Goal: Task Accomplishment & Management: Use online tool/utility

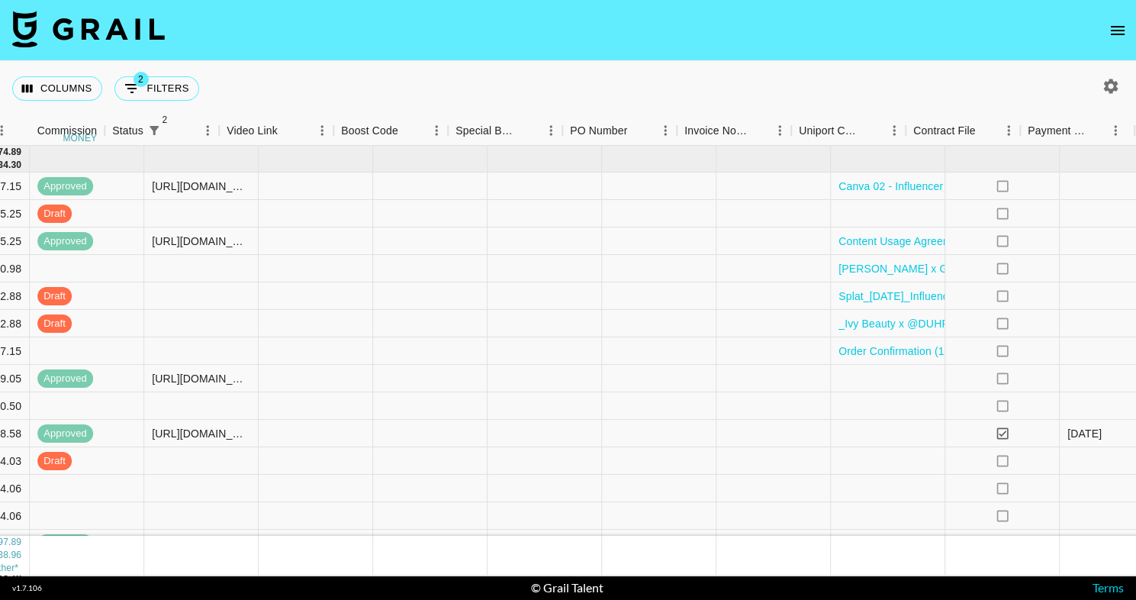
scroll to position [0, 1530]
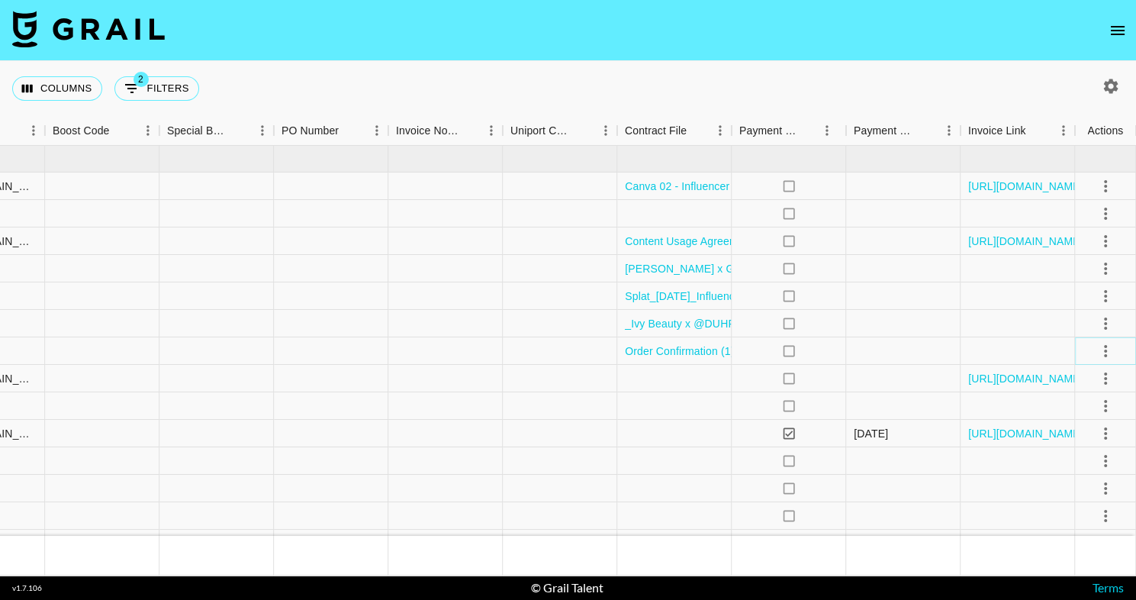
click at [1100, 349] on icon "select merge strategy" at bounding box center [1105, 351] width 18 height 18
click at [1098, 384] on li "Confirm" at bounding box center [1086, 383] width 99 height 27
click at [1086, 434] on li "Draft Created" at bounding box center [1086, 438] width 99 height 27
click at [834, 59] on nav at bounding box center [568, 30] width 1136 height 61
click at [1097, 412] on icon "select merge strategy" at bounding box center [1105, 406] width 18 height 18
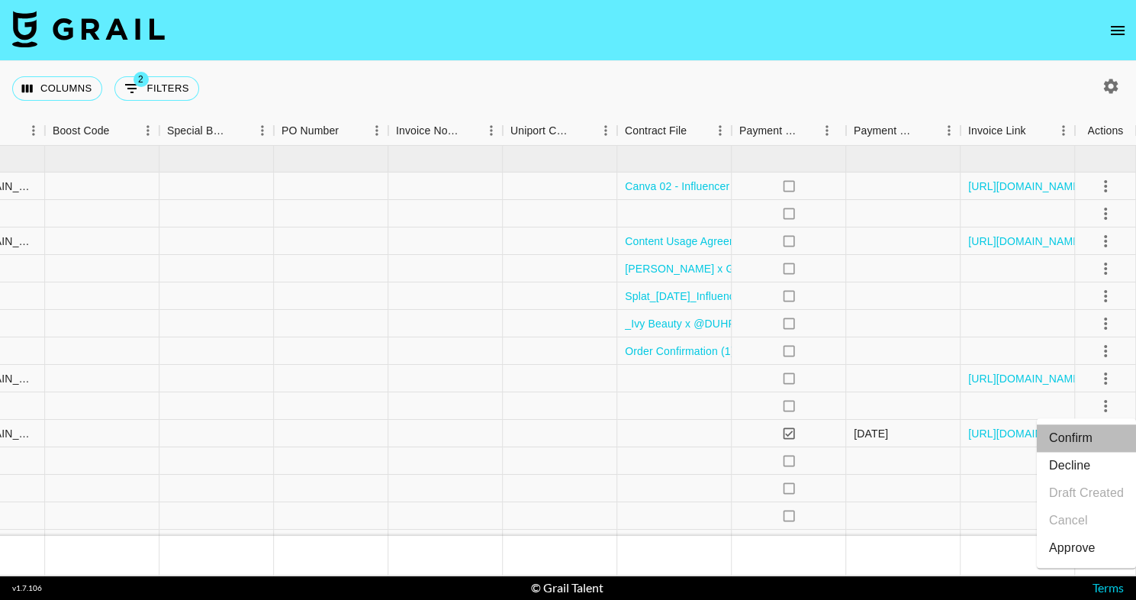
click at [1087, 436] on li "Confirm" at bounding box center [1086, 437] width 99 height 27
click at [1067, 491] on li "Draft Created" at bounding box center [1086, 492] width 99 height 27
click at [767, 99] on div "Columns 2 Filters + Booking" at bounding box center [568, 88] width 1136 height 55
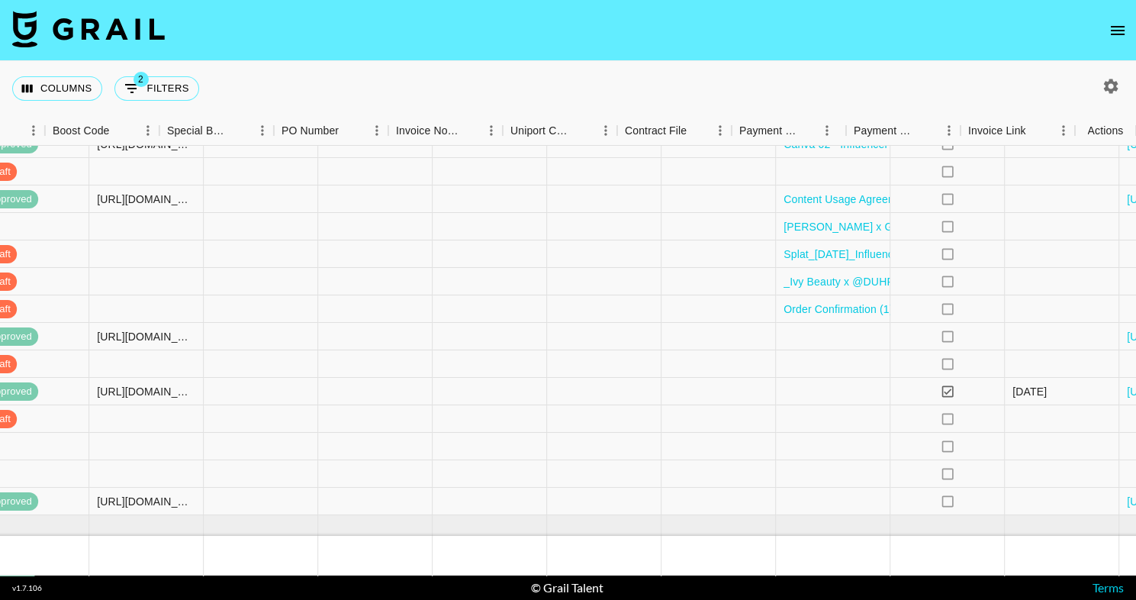
scroll to position [42, 1530]
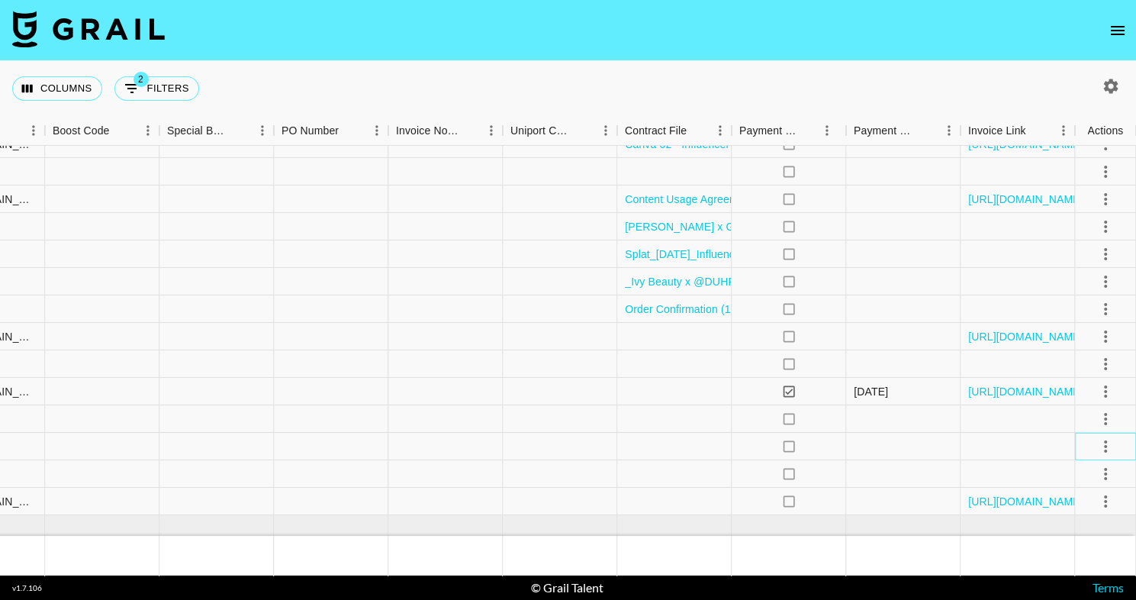
click at [1119, 444] on div at bounding box center [1105, 445] width 61 height 27
click at [1111, 444] on icon "select merge strategy" at bounding box center [1105, 446] width 18 height 18
click at [1079, 294] on li "Confirm" at bounding box center [1086, 302] width 99 height 27
click at [1082, 365] on li "Draft Created" at bounding box center [1086, 357] width 99 height 27
click at [993, 98] on div "Columns 2 Filters + Booking" at bounding box center [568, 88] width 1136 height 55
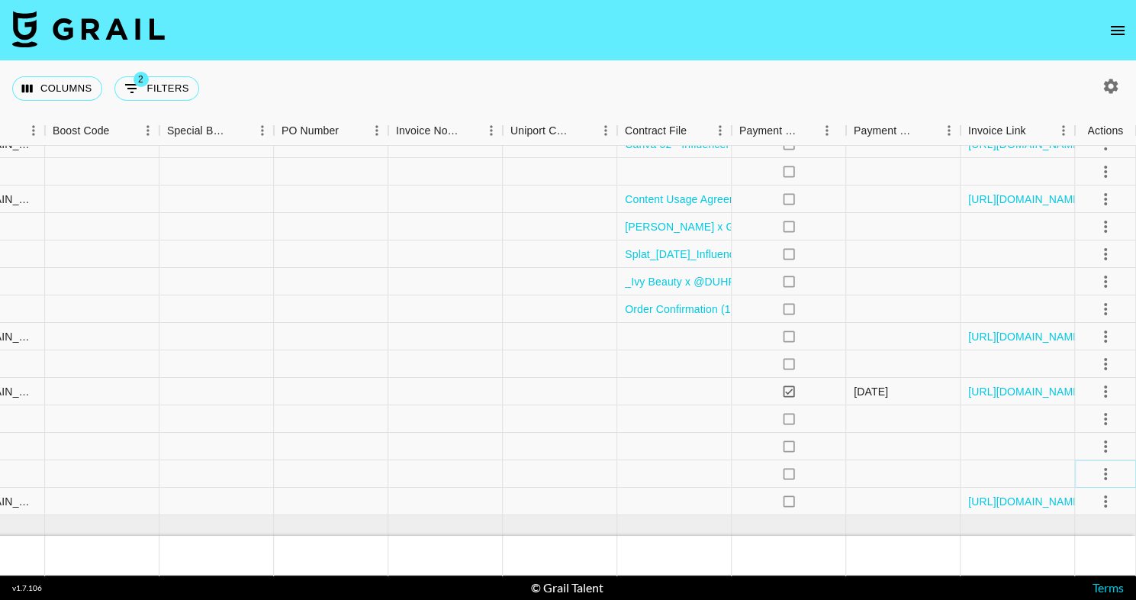
click at [1103, 470] on icon "select merge strategy" at bounding box center [1105, 474] width 18 height 18
click at [1095, 331] on li "Confirm" at bounding box center [1086, 330] width 99 height 27
click at [1092, 390] on li "Draft Created" at bounding box center [1086, 384] width 99 height 27
click at [872, 94] on div "Columns 2 Filters + Booking" at bounding box center [568, 88] width 1136 height 55
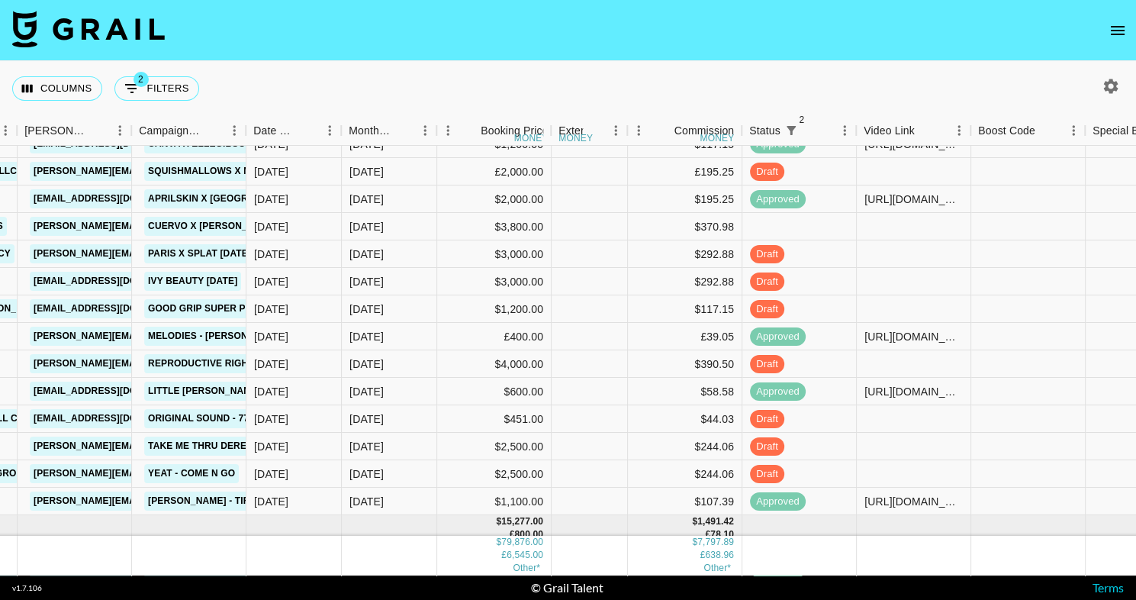
scroll to position [0, 604]
